Goal: Find specific page/section: Find specific page/section

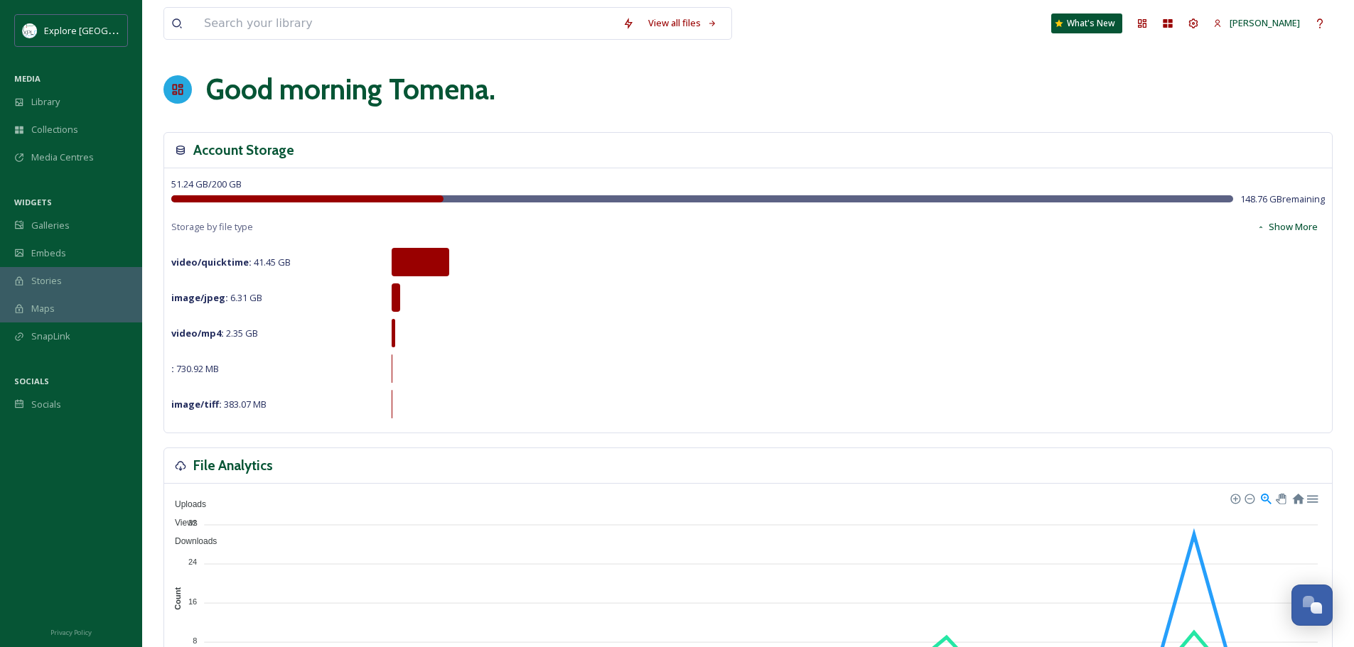
click at [1322, 86] on div "Good morning [PERSON_NAME] ." at bounding box center [747, 89] width 1169 height 43
click at [63, 101] on div "Library" at bounding box center [71, 102] width 142 height 28
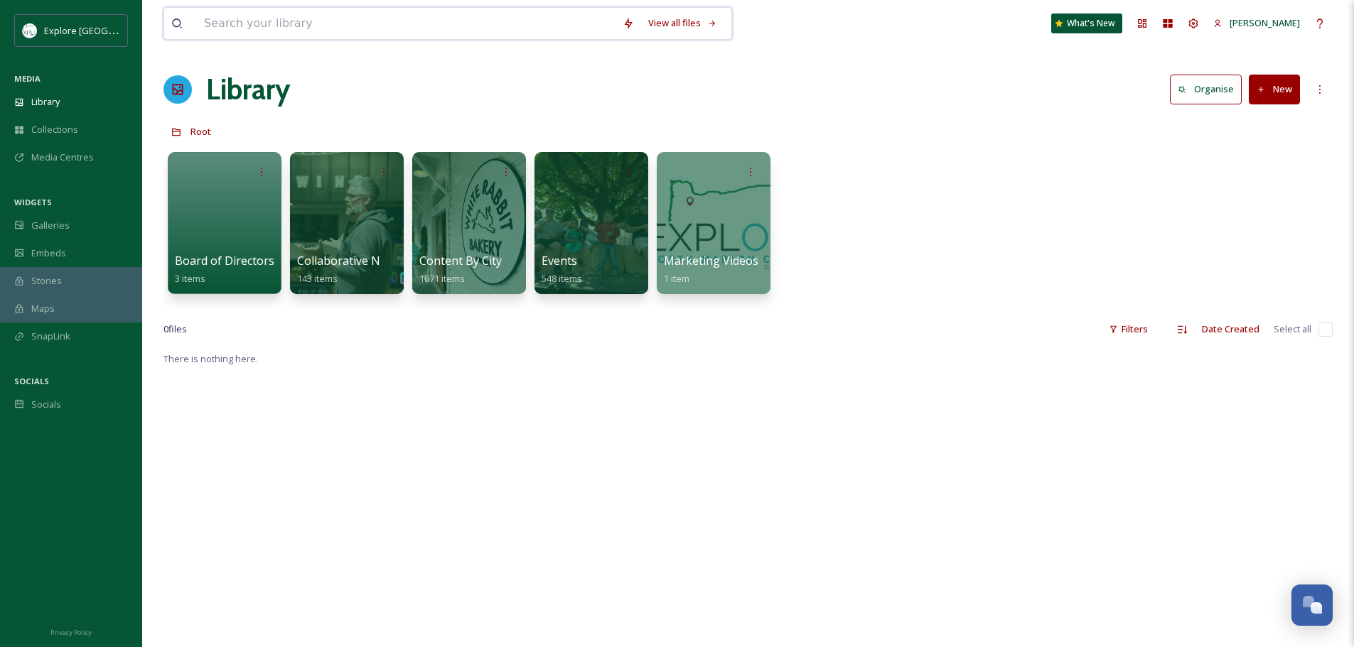
click at [344, 28] on input at bounding box center [406, 23] width 419 height 31
type input "powerland"
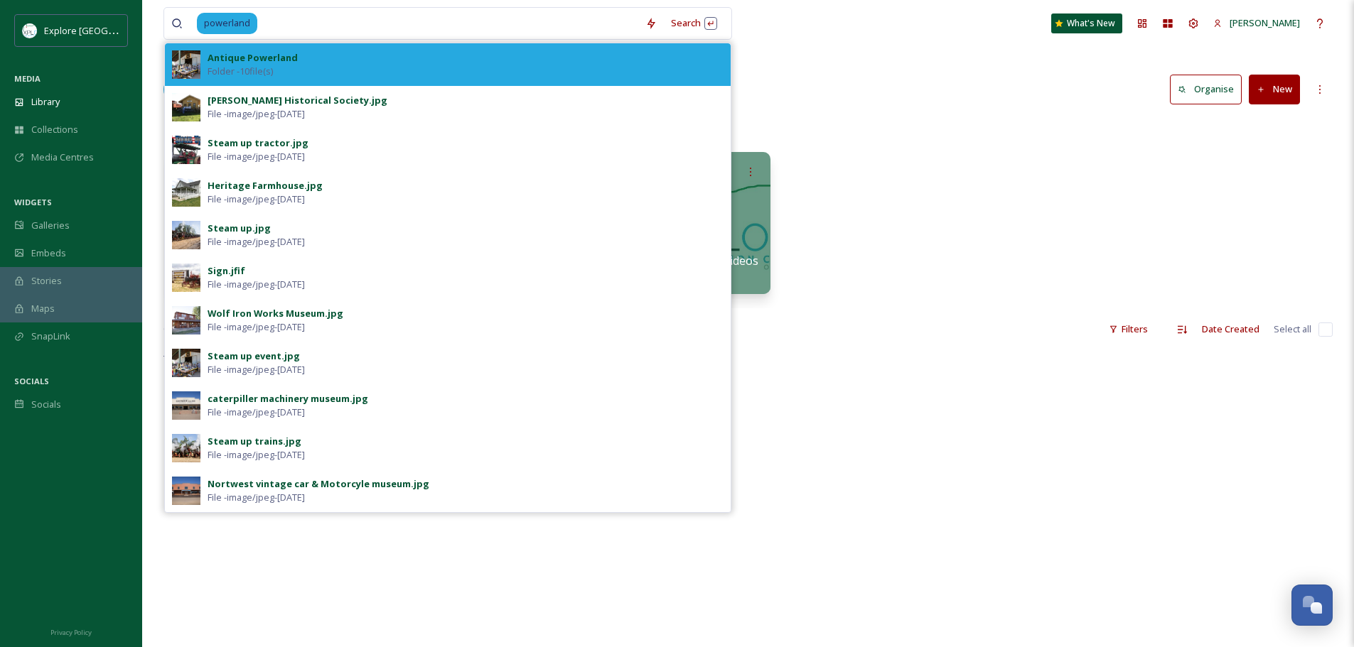
click at [256, 70] on span "Folder - 10 file(s)" at bounding box center [239, 72] width 65 height 14
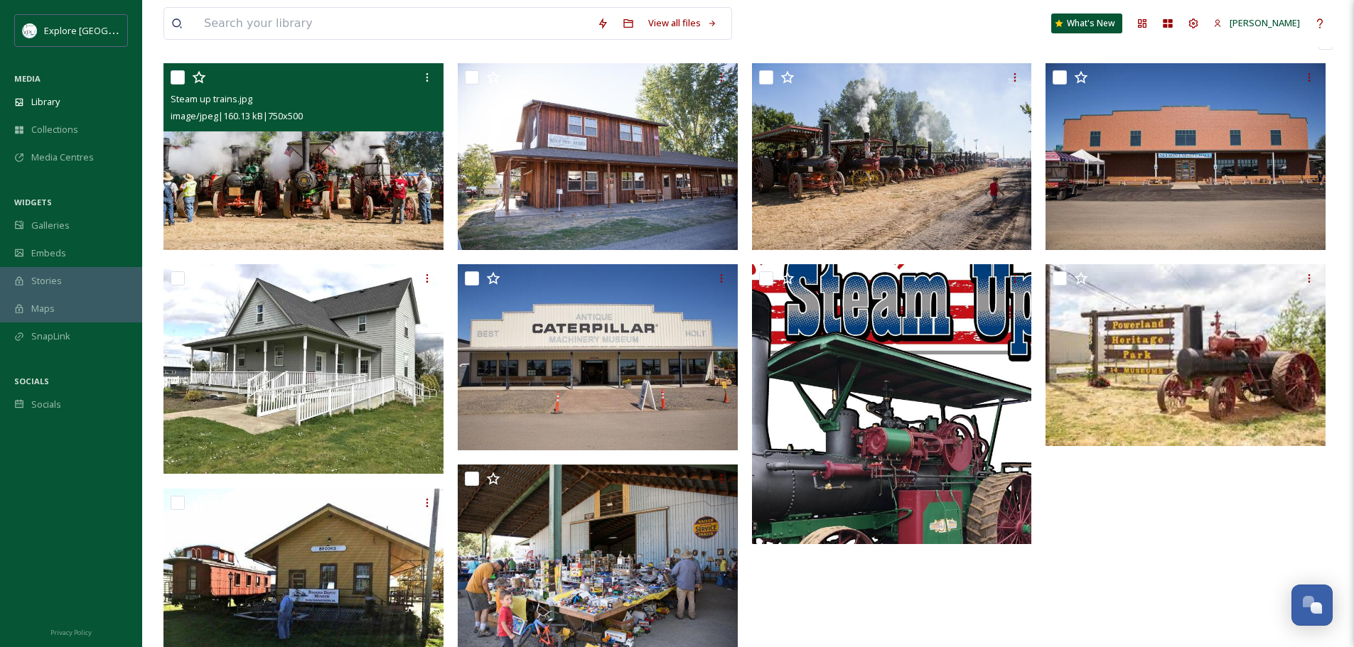
scroll to position [64, 0]
